Goal: Task Accomplishment & Management: Use online tool/utility

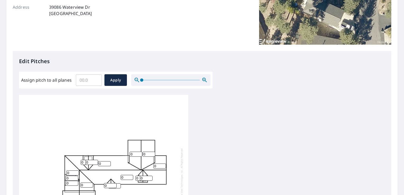
scroll to position [92, 0]
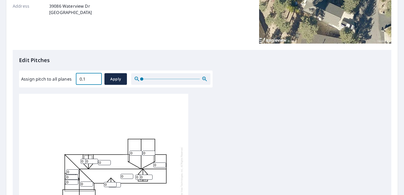
click at [95, 76] on input "0.1" at bounding box center [89, 79] width 26 height 15
click at [95, 76] on input "0.2" at bounding box center [89, 79] width 26 height 15
click at [95, 76] on input "0.3" at bounding box center [89, 79] width 26 height 15
click at [95, 76] on input "0.4" at bounding box center [89, 79] width 26 height 15
click at [95, 76] on input "0.5" at bounding box center [89, 79] width 26 height 15
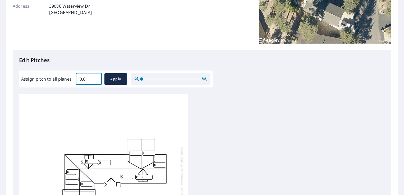
click at [95, 76] on input "0.6" at bounding box center [89, 79] width 26 height 15
click at [95, 76] on input "0.7" at bounding box center [89, 79] width 26 height 15
click at [95, 76] on input "0.8" at bounding box center [89, 79] width 26 height 15
click at [95, 76] on input "0.9" at bounding box center [89, 79] width 26 height 15
click at [95, 76] on input "1" at bounding box center [89, 79] width 26 height 15
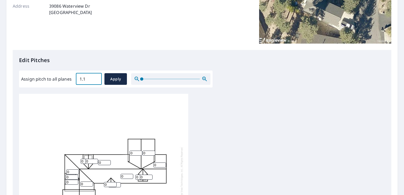
click at [95, 76] on input "1.1" at bounding box center [89, 79] width 26 height 15
click at [95, 76] on input "1.2" at bounding box center [89, 79] width 26 height 15
click at [95, 76] on input "1.3" at bounding box center [89, 79] width 26 height 15
click at [95, 76] on input "1.4" at bounding box center [89, 79] width 26 height 15
click at [95, 76] on input "1.5" at bounding box center [89, 79] width 26 height 15
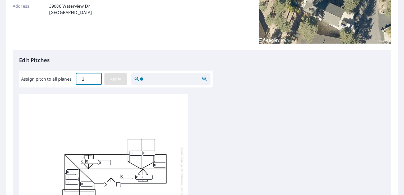
type input "12"
click at [120, 76] on span "Apply" at bounding box center [116, 79] width 14 height 7
type input "12"
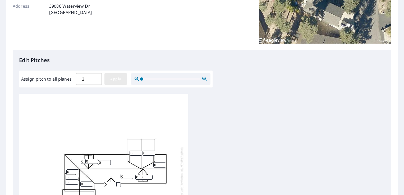
type input "12"
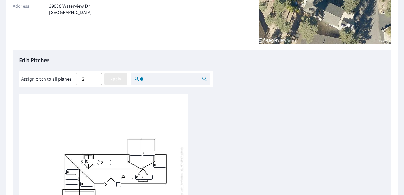
type input "12"
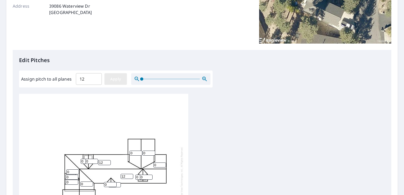
type input "12"
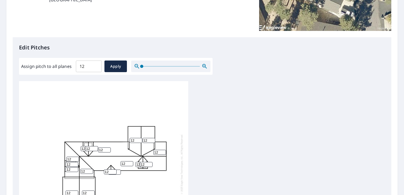
scroll to position [104, 0]
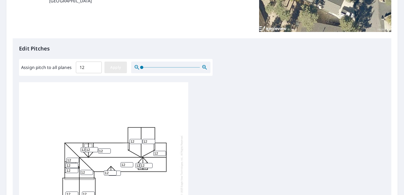
click at [117, 66] on span "Apply" at bounding box center [116, 67] width 14 height 7
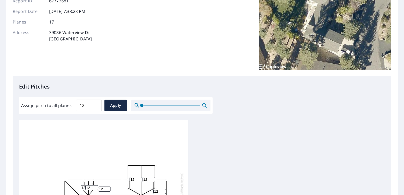
scroll to position [5, 0]
